Goal: Obtain resource: Download file/media

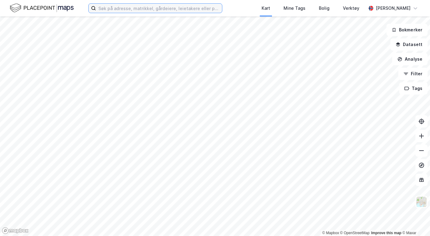
click at [194, 5] on input at bounding box center [159, 8] width 126 height 9
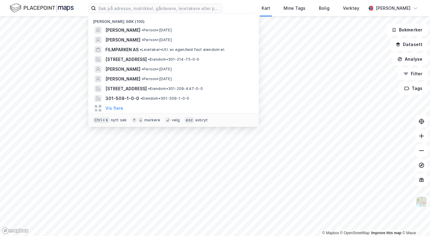
click at [148, 48] on span "• Leietaker • Utl. av egen/leid fast eiendom el." at bounding box center [182, 49] width 85 height 5
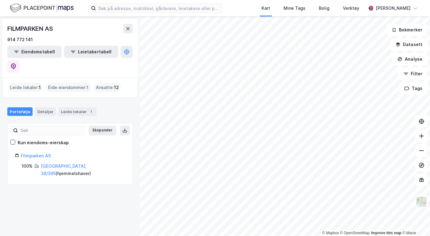
click at [55, 163] on link "[GEOGRAPHIC_DATA], 38/395" at bounding box center [64, 169] width 46 height 12
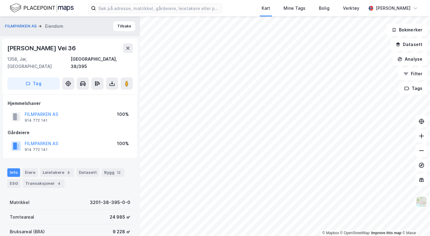
click at [116, 79] on button at bounding box center [112, 83] width 12 height 12
click at [108, 91] on div "Last ned grunnbok" at bounding box center [85, 96] width 65 height 10
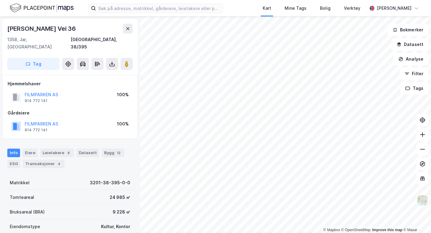
click at [44, 26] on div "[PERSON_NAME] Vei 36" at bounding box center [42, 29] width 70 height 10
copy div "[PERSON_NAME] Vei 36"
